Goal: Task Accomplishment & Management: Use online tool/utility

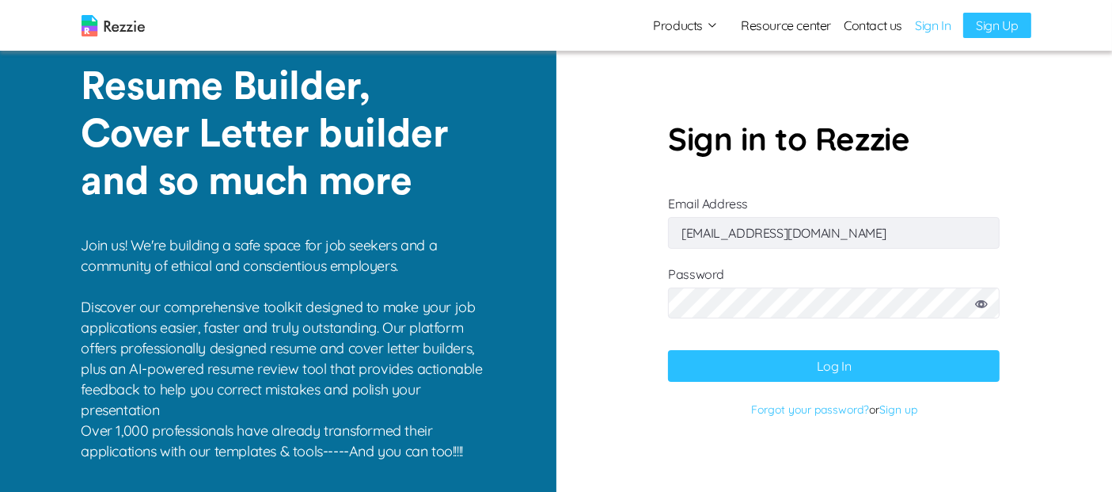
click at [848, 242] on input "[EMAIL_ADDRESS][DOMAIN_NAME]" at bounding box center [834, 233] width 332 height 32
type input "[EMAIL_ADDRESS][DOMAIN_NAME]"
click at [982, 302] on icon at bounding box center [981, 304] width 13 height 8
click at [796, 370] on button "Log In" at bounding box center [834, 366] width 332 height 32
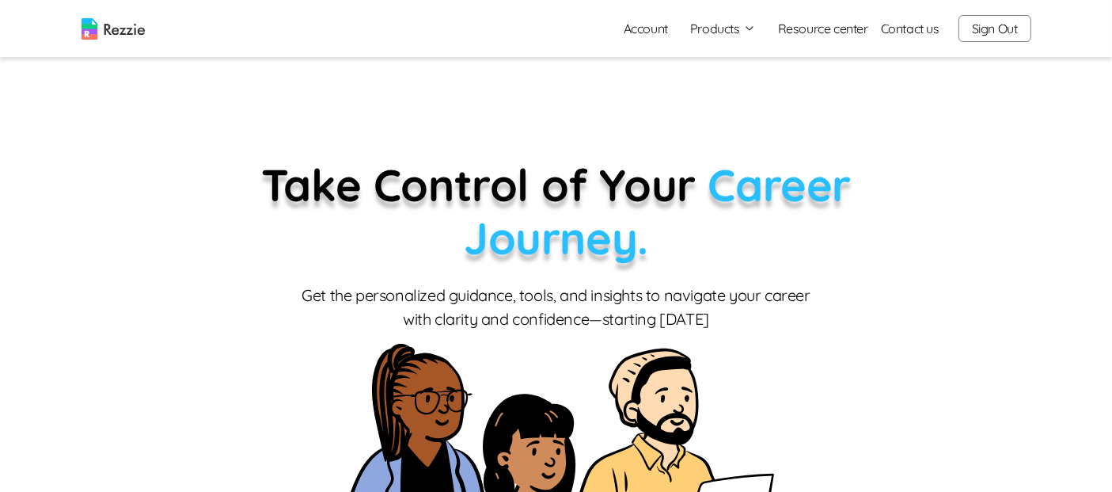
click at [731, 51] on nav "Account Products Resume & Cover Letter Builder AI Resume Review Resource center…" at bounding box center [556, 28] width 1112 height 57
click at [727, 24] on button "Products" at bounding box center [723, 28] width 66 height 19
click at [732, 93] on link "AI Resume Review" at bounding box center [741, 91] width 194 height 32
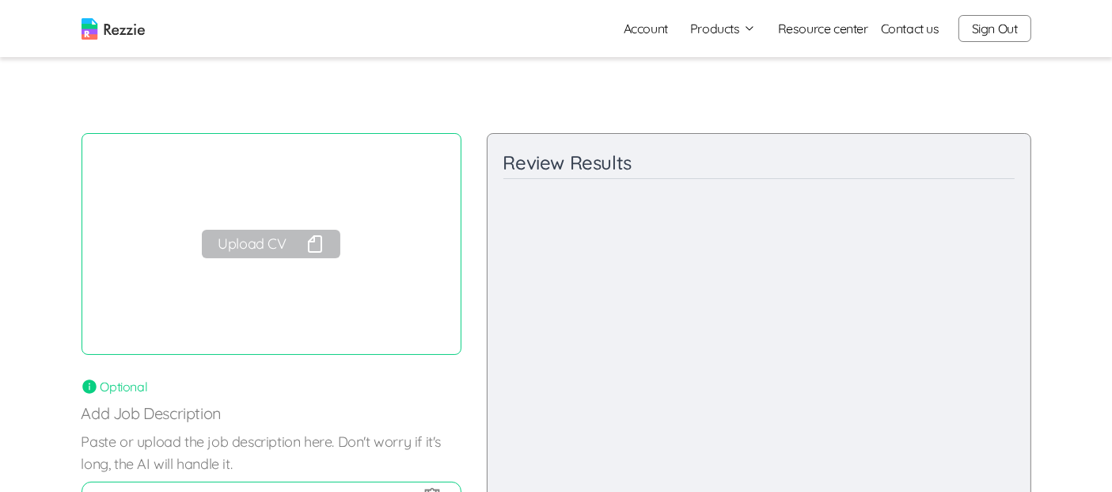
click at [287, 255] on button "Upload CV" at bounding box center [271, 244] width 138 height 28
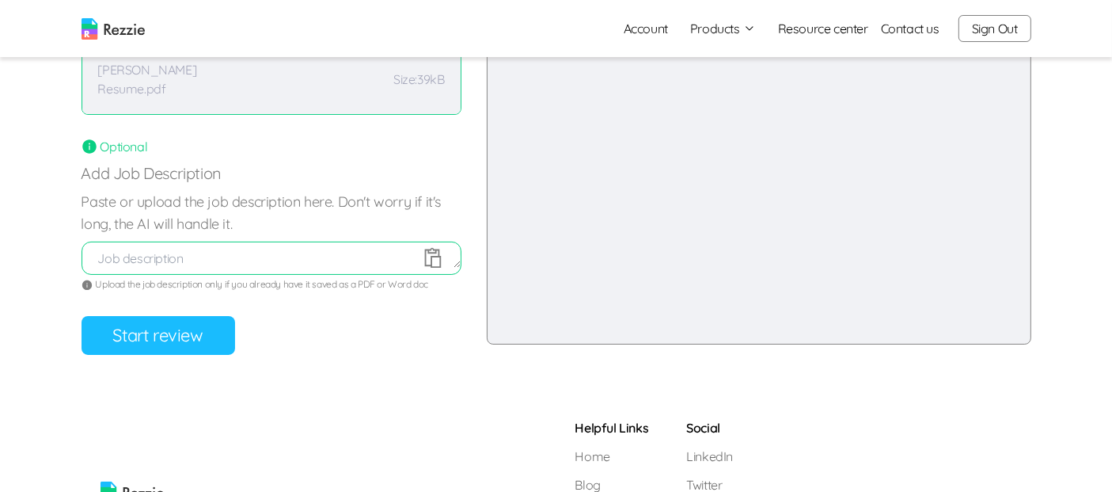
scroll to position [241, 0]
click at [190, 348] on button "Start review" at bounding box center [159, 333] width 154 height 39
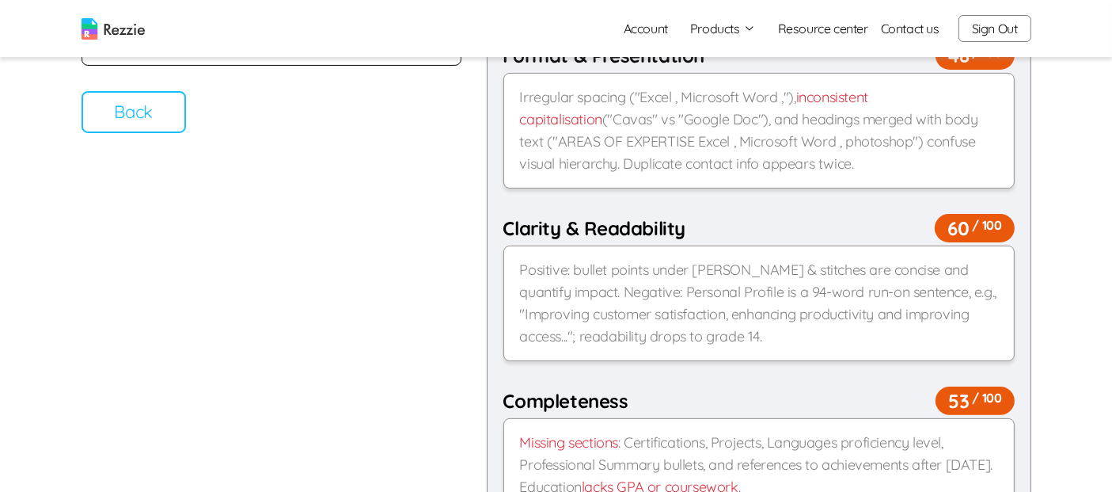
scroll to position [0, 0]
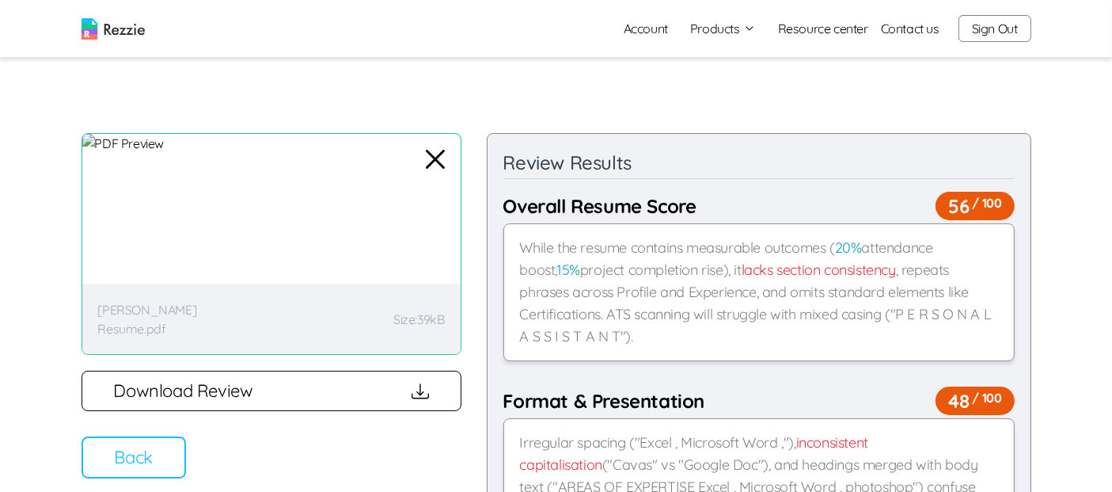
click at [176, 449] on button "Back" at bounding box center [134, 457] width 104 height 42
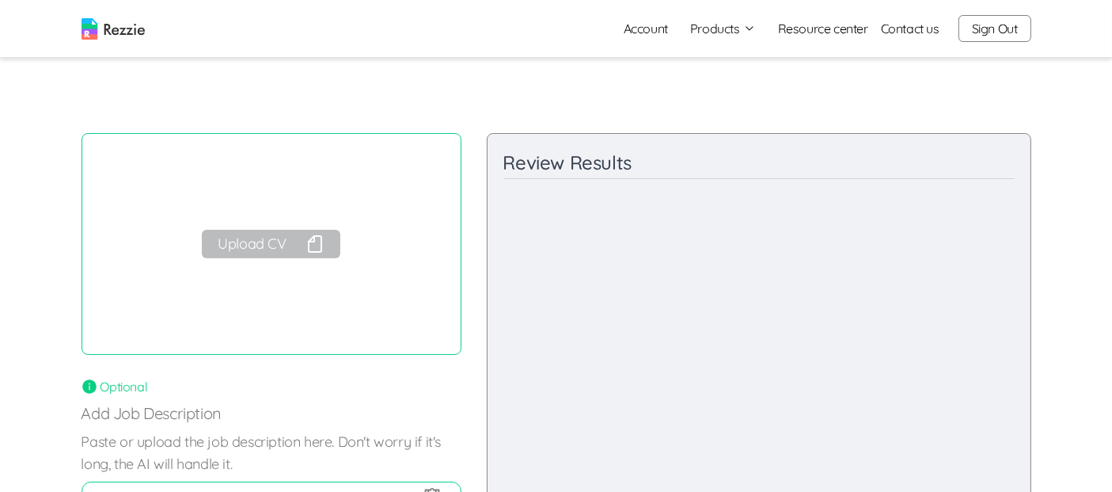
click at [648, 38] on link "Account" at bounding box center [646, 29] width 70 height 32
